Goal: Transaction & Acquisition: Purchase product/service

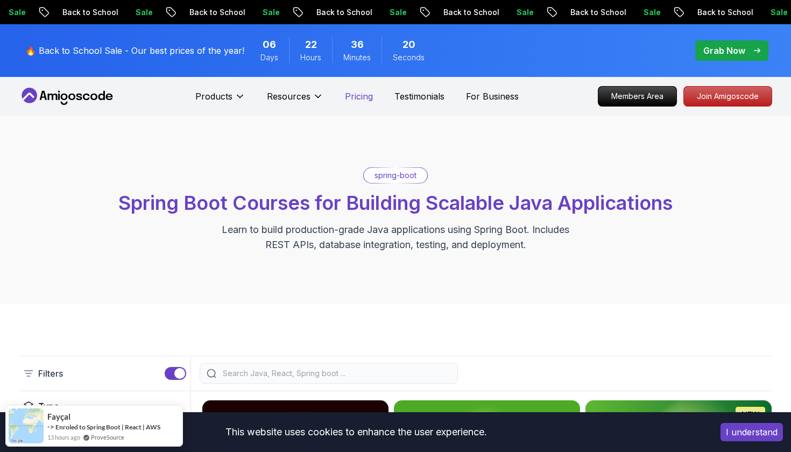
click at [350, 93] on p "Pricing" at bounding box center [359, 96] width 28 height 13
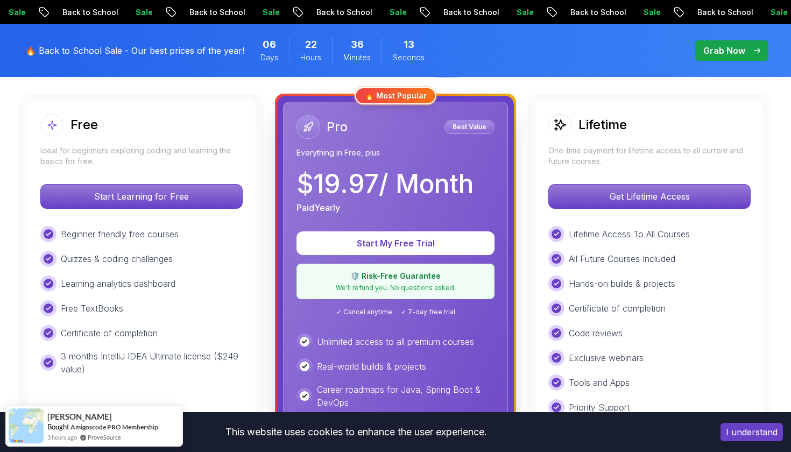
scroll to position [299, 0]
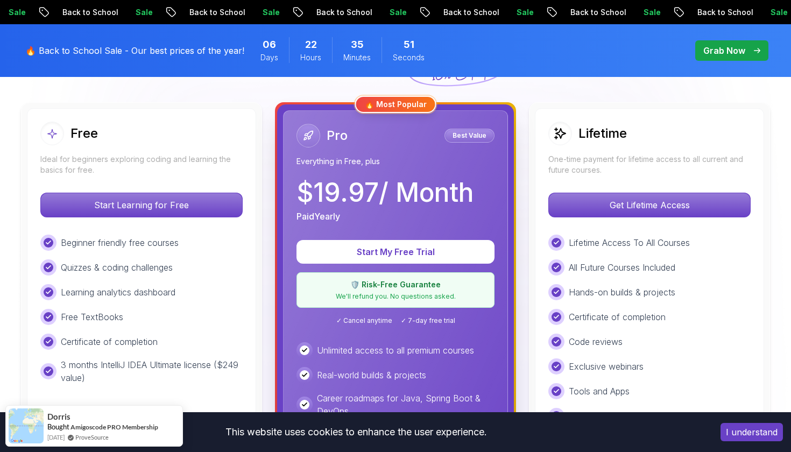
scroll to position [296, 0]
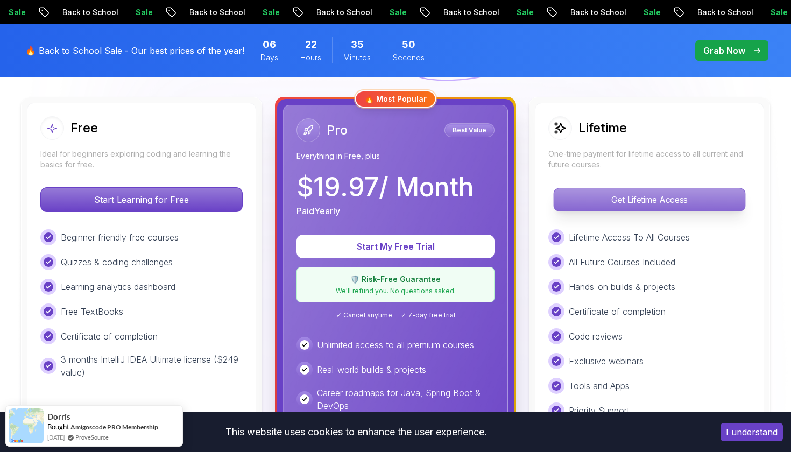
click at [611, 208] on p "Get Lifetime Access" at bounding box center [649, 199] width 191 height 23
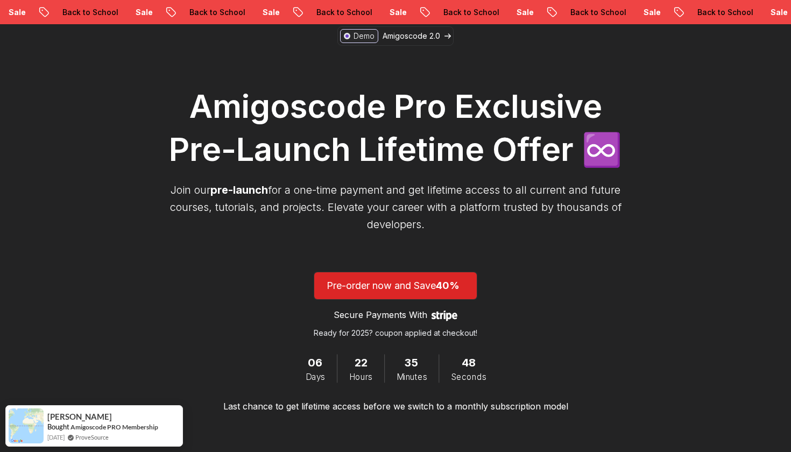
scroll to position [112, 0]
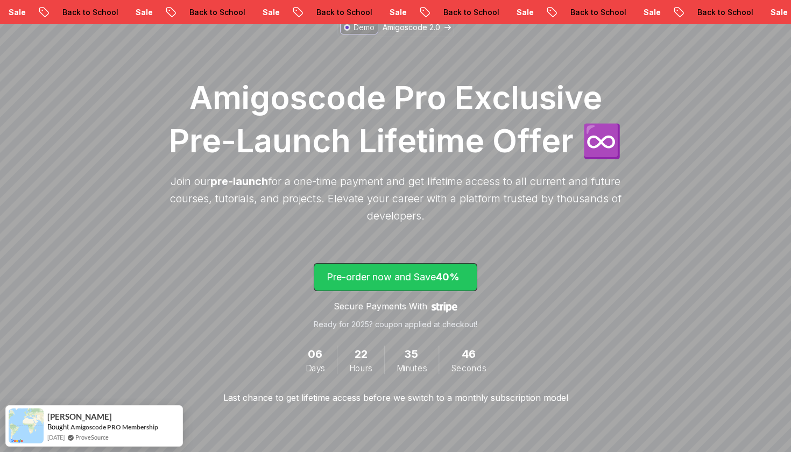
click at [457, 275] on span "40%" at bounding box center [448, 276] width 24 height 11
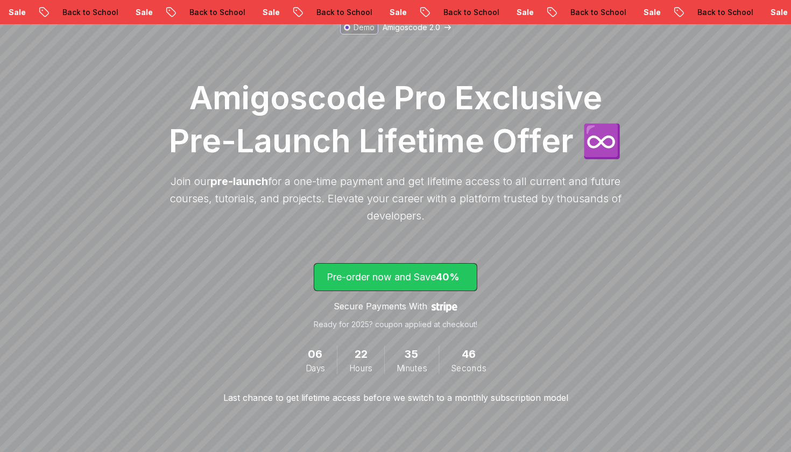
scroll to position [1267, 0]
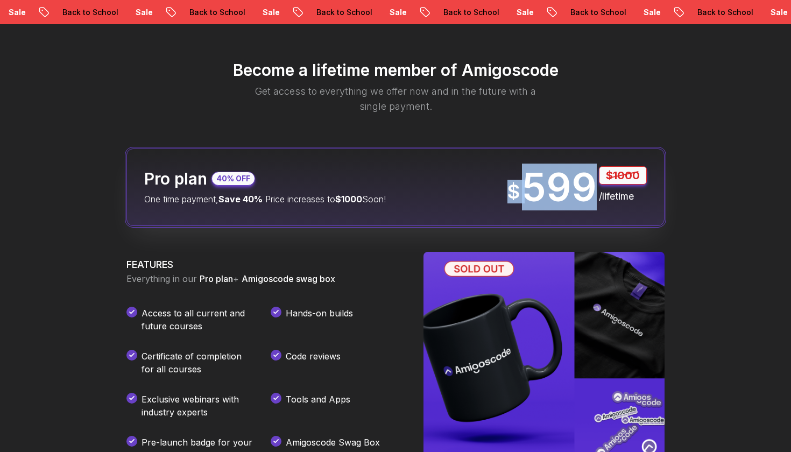
drag, startPoint x: 513, startPoint y: 185, endPoint x: 590, endPoint y: 189, distance: 76.6
click at [590, 189] on div "$ 599 $1000 /lifetime" at bounding box center [576, 187] width 139 height 42
click at [550, 195] on p "599" at bounding box center [559, 187] width 75 height 39
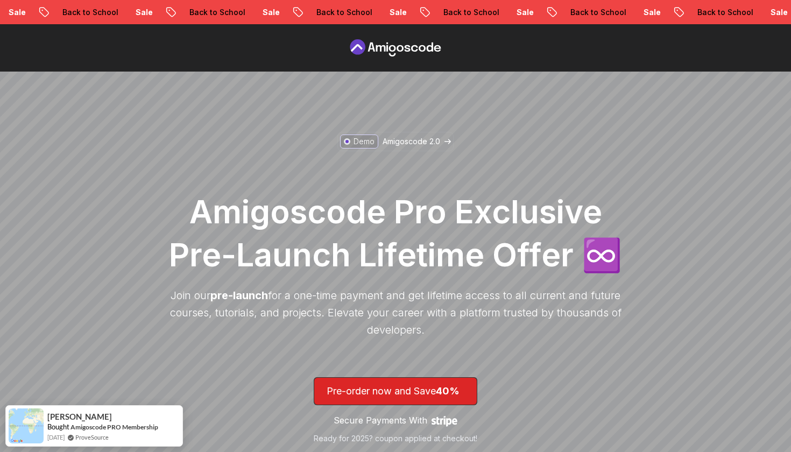
scroll to position [0, 0]
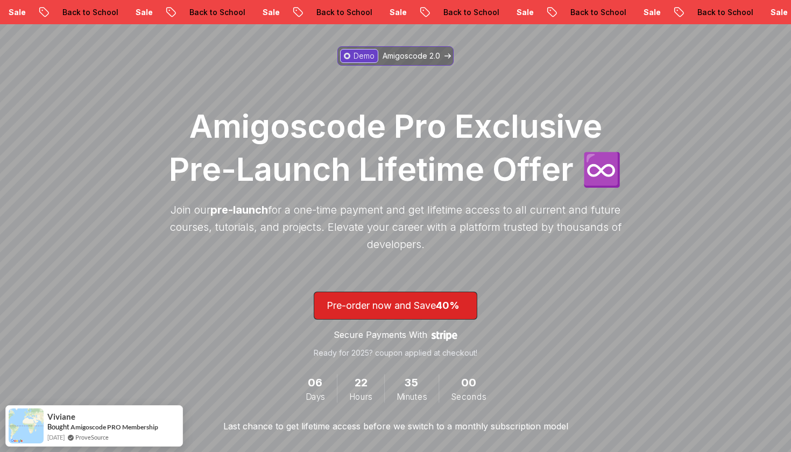
scroll to position [-15, 0]
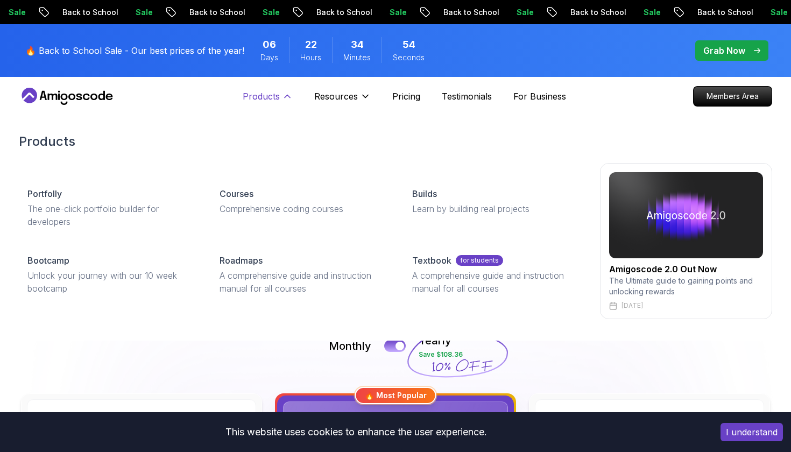
click at [270, 105] on button "Products" at bounding box center [268, 101] width 50 height 22
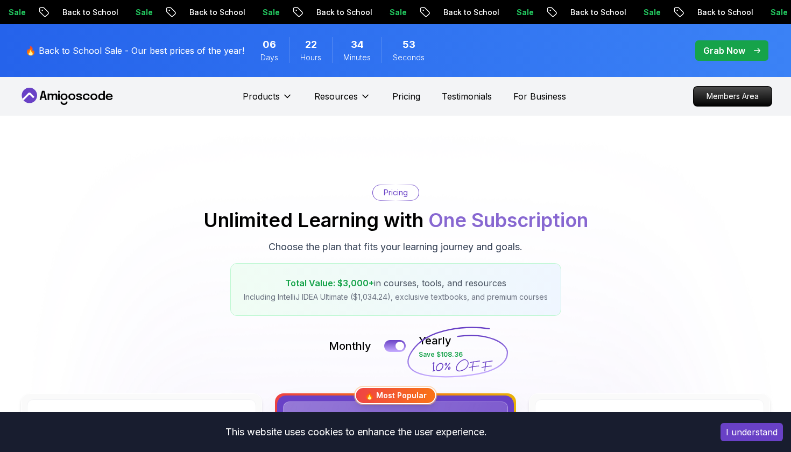
click at [271, 88] on div "Products" at bounding box center [268, 97] width 50 height 22
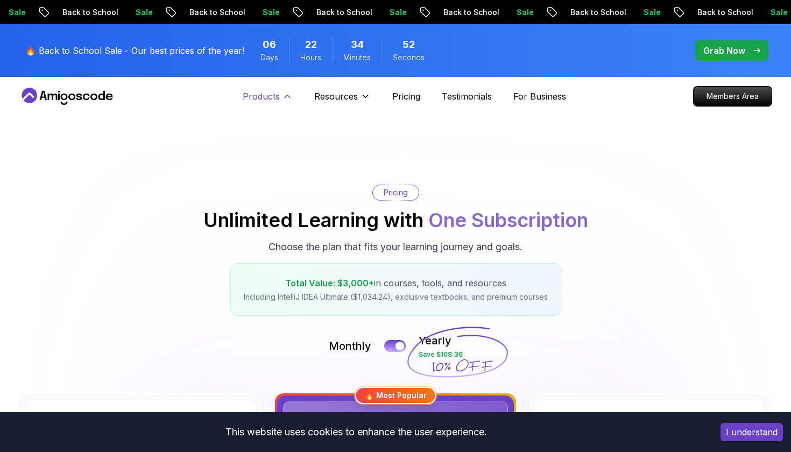
click at [270, 96] on p "Products" at bounding box center [261, 96] width 37 height 13
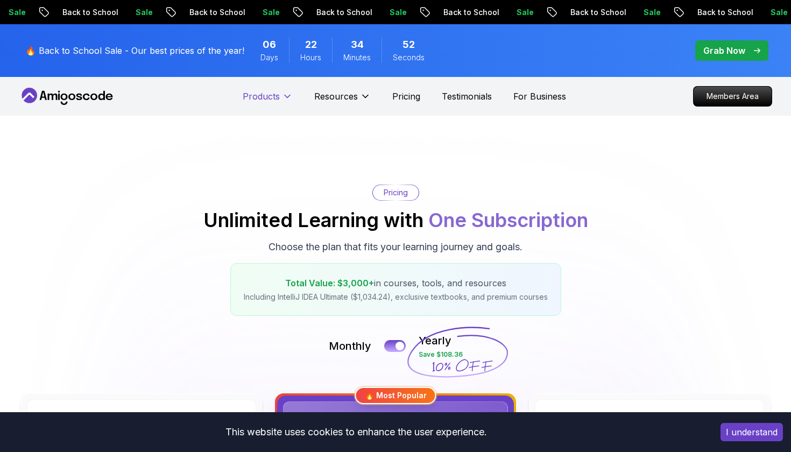
click at [270, 96] on p "Products" at bounding box center [261, 96] width 37 height 13
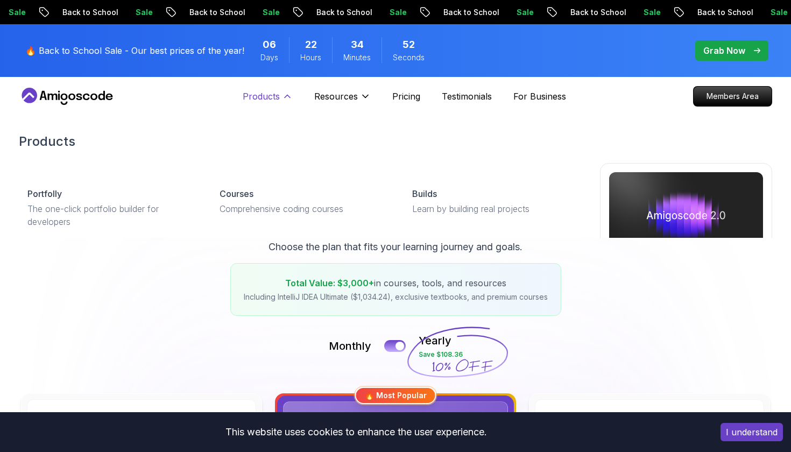
click at [270, 96] on p "Products" at bounding box center [261, 96] width 37 height 13
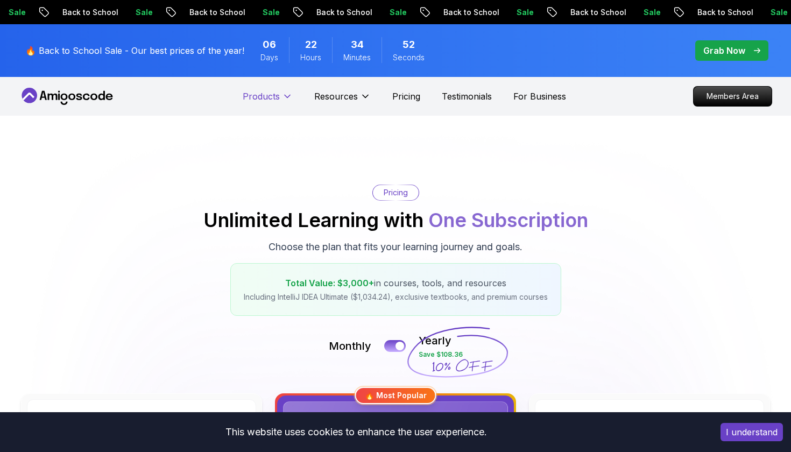
click at [270, 96] on p "Products" at bounding box center [261, 96] width 37 height 13
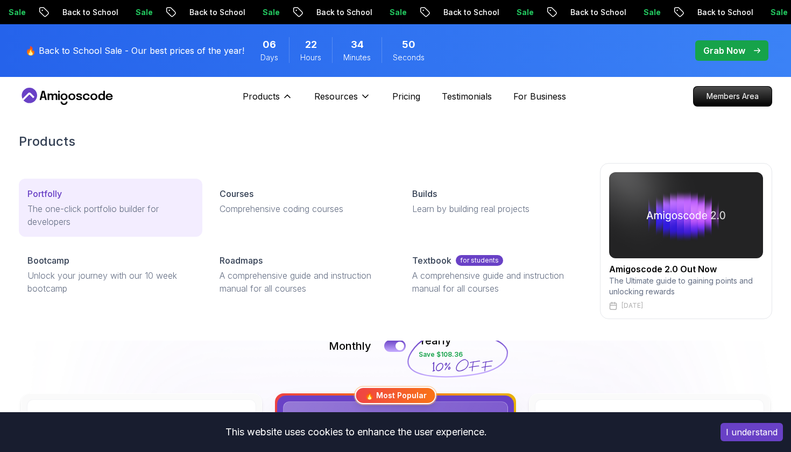
click at [97, 197] on div "Portfolly" at bounding box center [110, 193] width 166 height 13
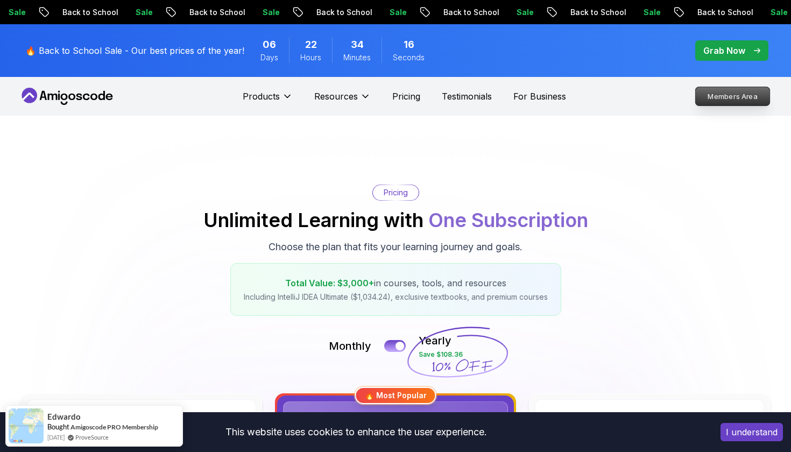
click at [714, 94] on p "Members Area" at bounding box center [733, 96] width 74 height 18
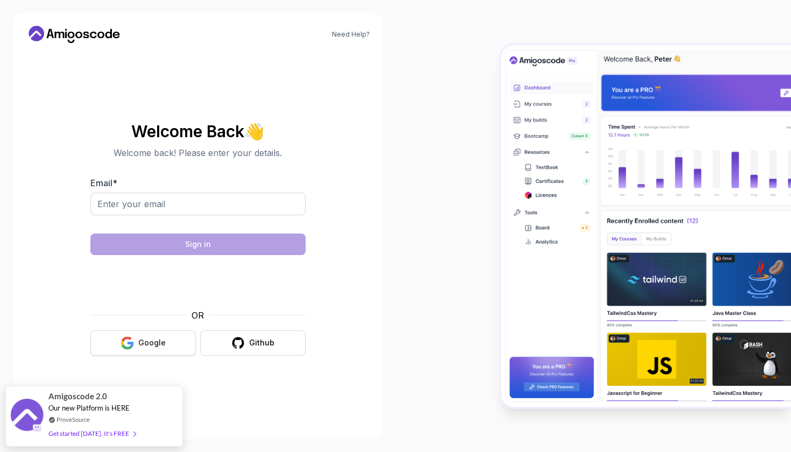
click at [165, 340] on button "Google" at bounding box center [142, 342] width 105 height 25
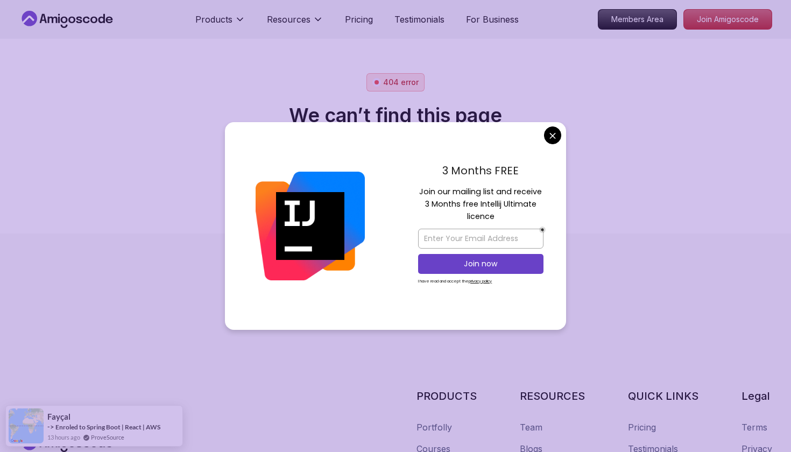
click at [553, 134] on body "Products Resources Pricing Testimonials For Business Members Area Join Amigosco…" at bounding box center [395, 226] width 791 height 452
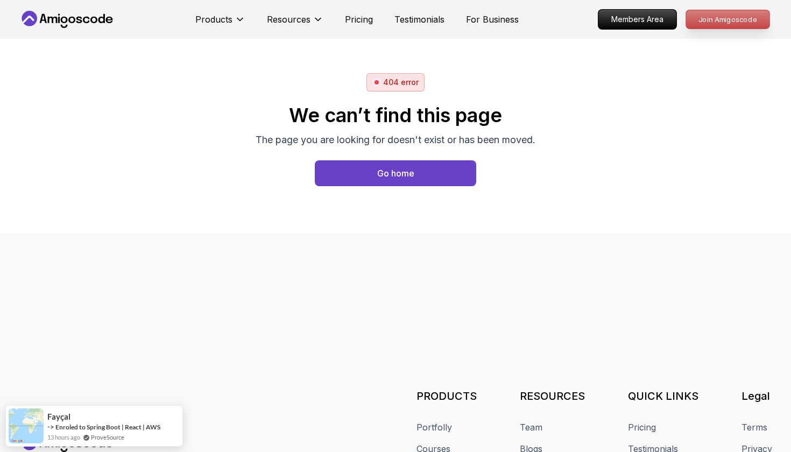
click at [711, 22] on p "Join Amigoscode" at bounding box center [727, 19] width 83 height 18
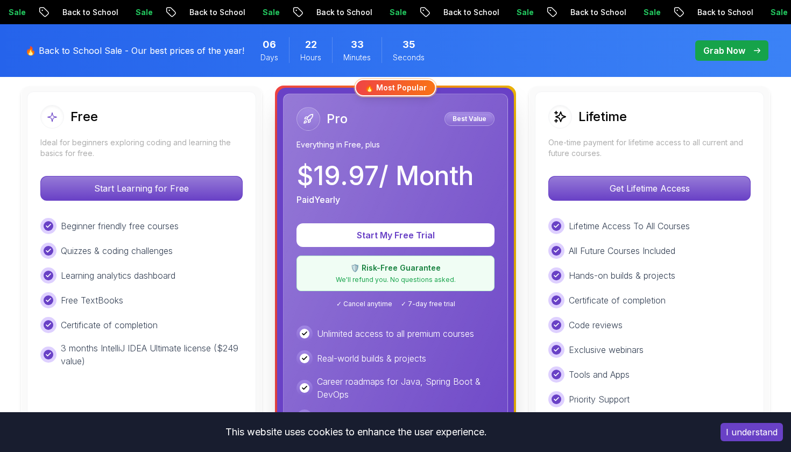
scroll to position [314, 0]
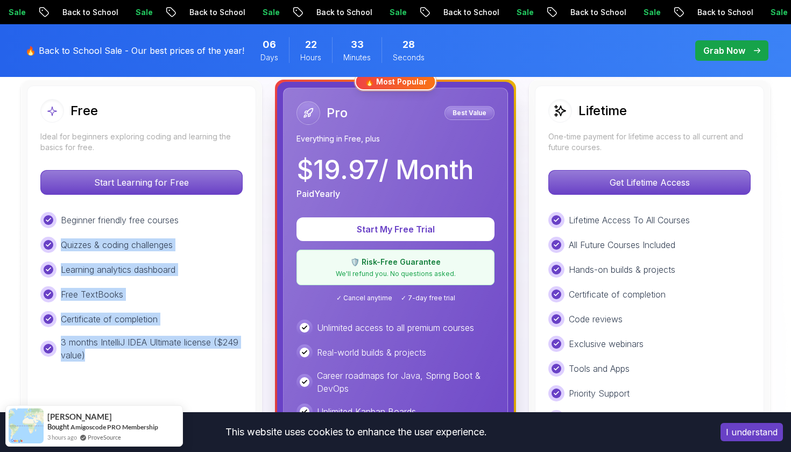
drag, startPoint x: 63, startPoint y: 248, endPoint x: 150, endPoint y: 358, distance: 140.7
click at [150, 358] on div "Beginner friendly free courses Quizzes & coding challenges Learning analytics d…" at bounding box center [141, 287] width 202 height 150
click at [150, 358] on p "3 months IntelliJ IDEA Ultimate license ($249 value)" at bounding box center [152, 349] width 182 height 26
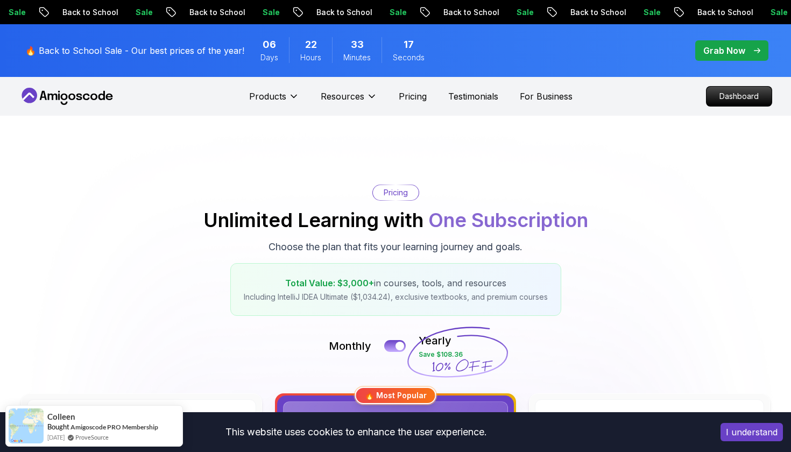
scroll to position [0, 0]
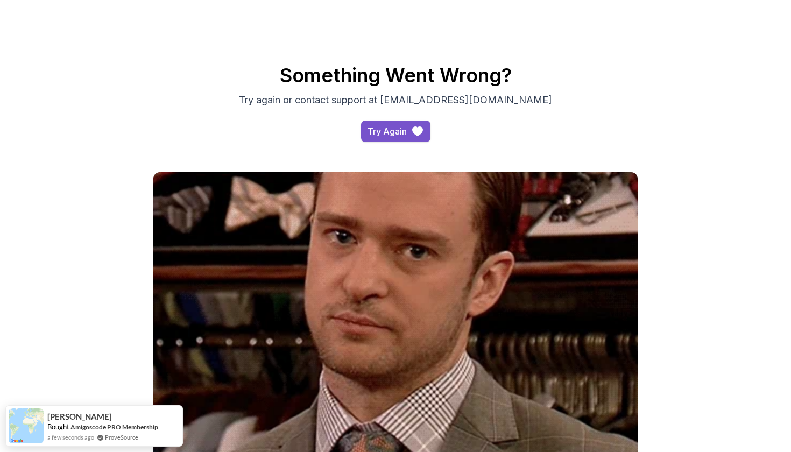
click at [385, 140] on button "Try Again" at bounding box center [395, 132] width 69 height 22
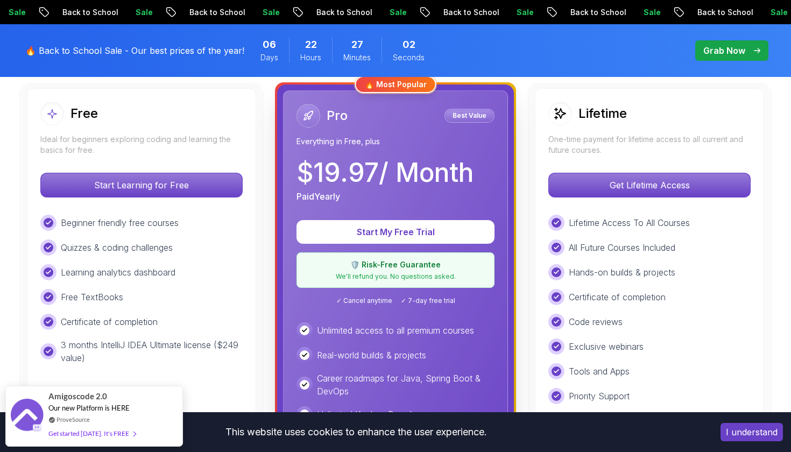
scroll to position [295, 0]
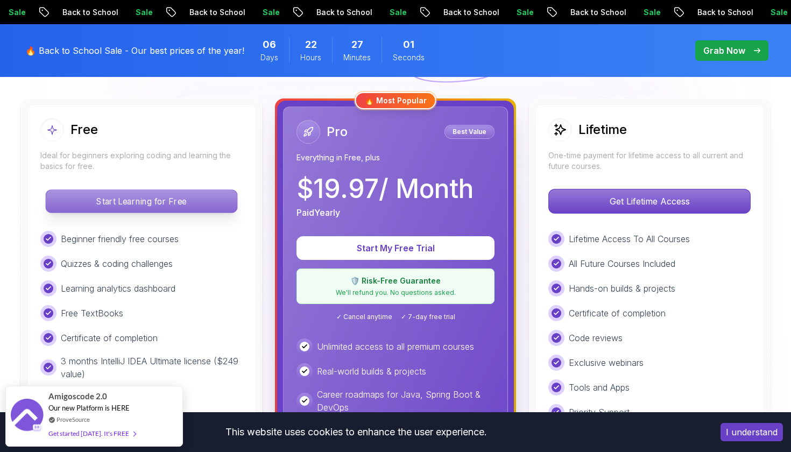
click at [212, 202] on p "Start Learning for Free" at bounding box center [141, 201] width 191 height 23
